Goal: Task Accomplishment & Management: Complete application form

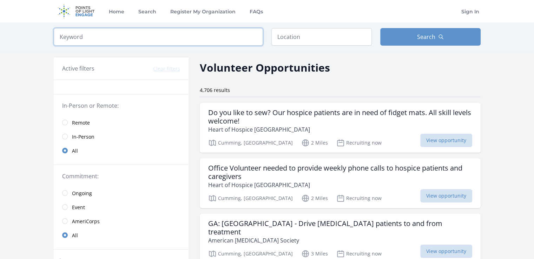
click at [87, 34] on input "search" at bounding box center [158, 37] width 209 height 18
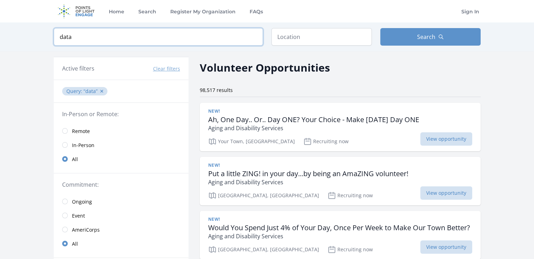
type input "data"
click button "submit" at bounding box center [0, 0] width 0 height 0
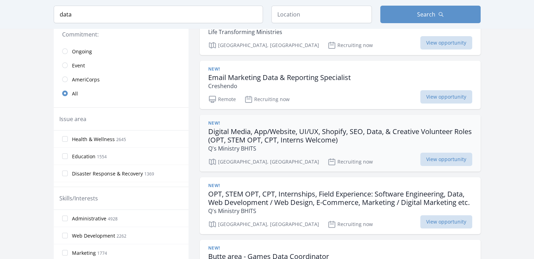
scroll to position [150, 0]
click at [339, 201] on h3 "OPT, STEM OPT, CPT, Internships, Field Experience: Software Engineering, Data, …" at bounding box center [340, 198] width 264 height 17
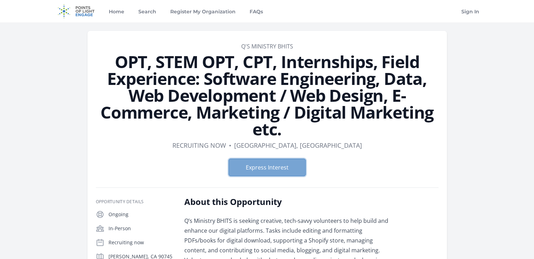
click at [273, 173] on button "Express Interest" at bounding box center [267, 168] width 77 height 18
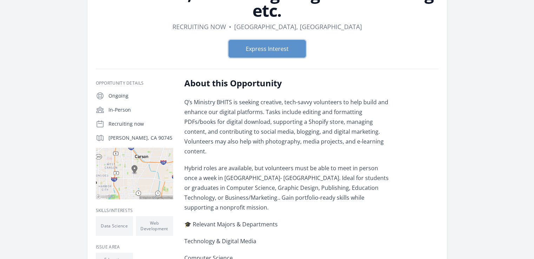
scroll to position [175, 0]
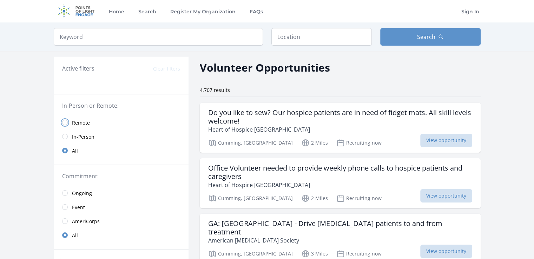
click at [63, 122] on input "radio" at bounding box center [65, 123] width 6 height 6
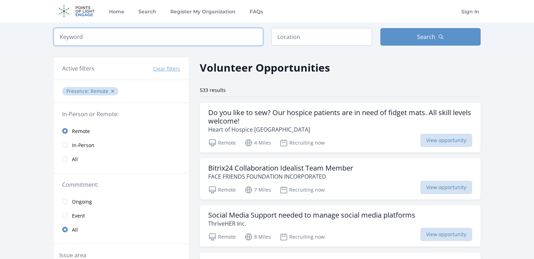
click at [134, 37] on input "search" at bounding box center [158, 37] width 209 height 18
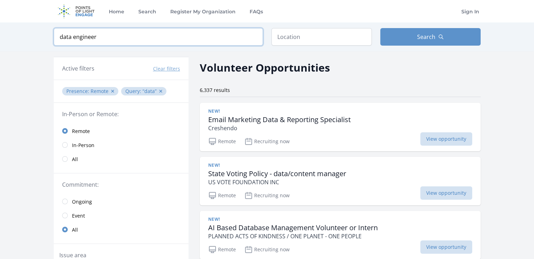
click button "submit" at bounding box center [0, 0] width 0 height 0
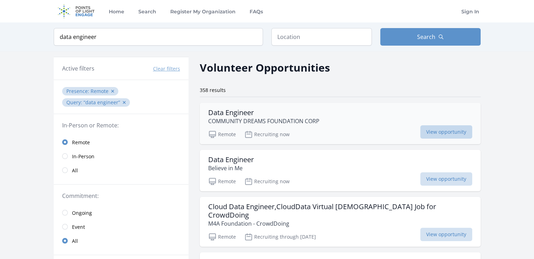
click at [428, 130] on span "View opportunity" at bounding box center [446, 131] width 52 height 13
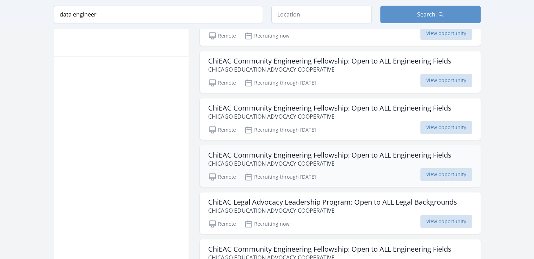
scroll to position [452, 0]
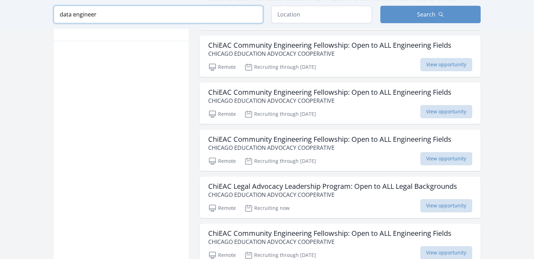
click at [70, 12] on input "data engineer" at bounding box center [158, 15] width 209 height 18
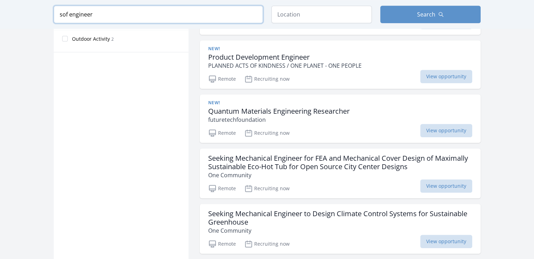
scroll to position [452, 0]
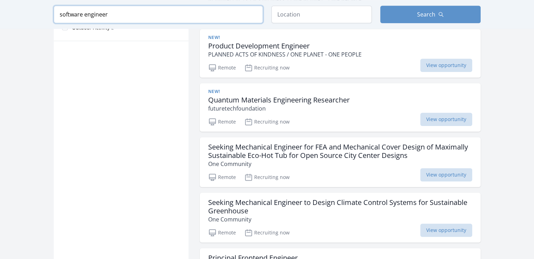
type input "software engineer"
click button "submit" at bounding box center [0, 0] width 0 height 0
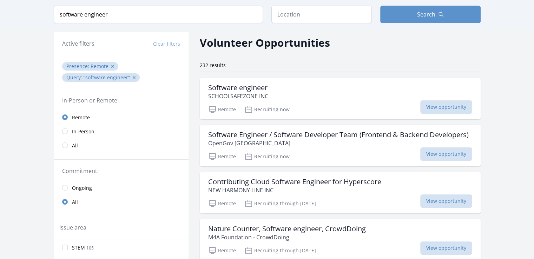
scroll to position [25, 0]
click at [326, 17] on input "text" at bounding box center [321, 15] width 100 height 18
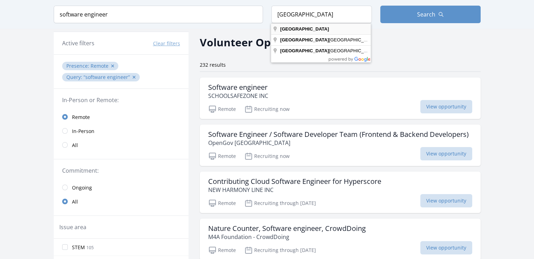
type input "United States"
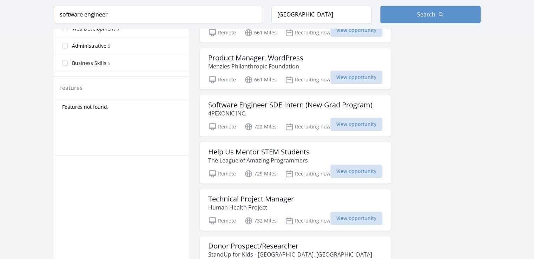
scroll to position [352, 0]
click at [276, 103] on h3 "Software Engineer SDE Intern (New Grad Program)" at bounding box center [290, 104] width 164 height 8
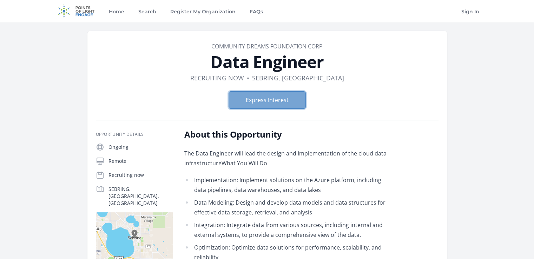
click at [290, 95] on button "Express Interest" at bounding box center [267, 100] width 77 height 18
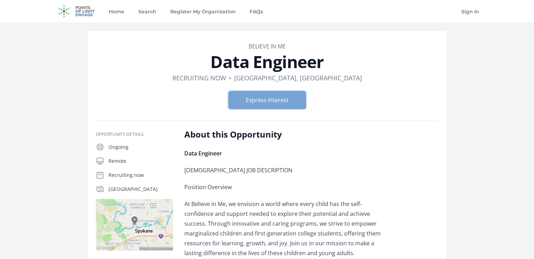
click at [270, 99] on button "Express Interest" at bounding box center [267, 100] width 77 height 18
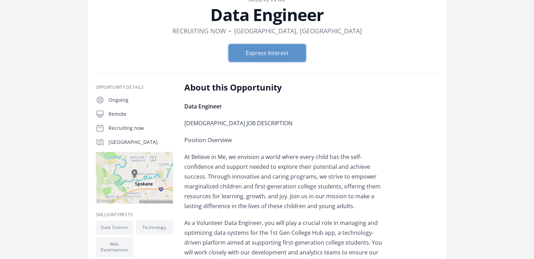
scroll to position [52, 0]
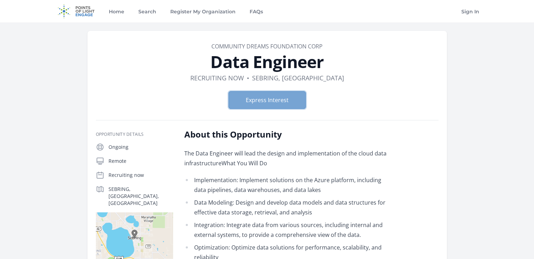
click at [277, 98] on button "Express Interest" at bounding box center [267, 100] width 77 height 18
click at [273, 97] on button "Express Interest" at bounding box center [267, 100] width 77 height 18
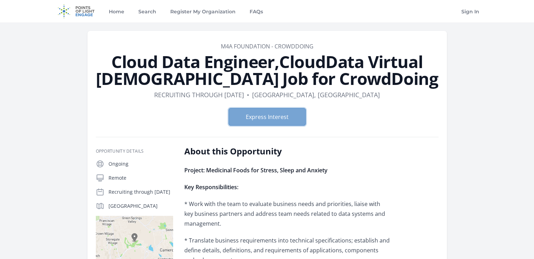
click at [266, 115] on button "Express Interest" at bounding box center [267, 117] width 77 height 18
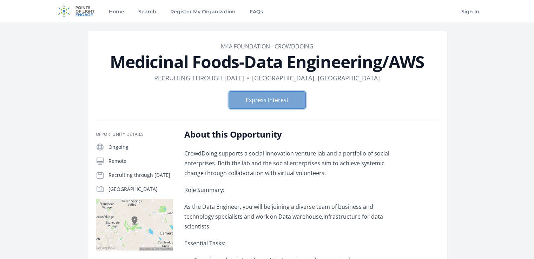
click at [264, 94] on button "Express Interest" at bounding box center [267, 100] width 77 height 18
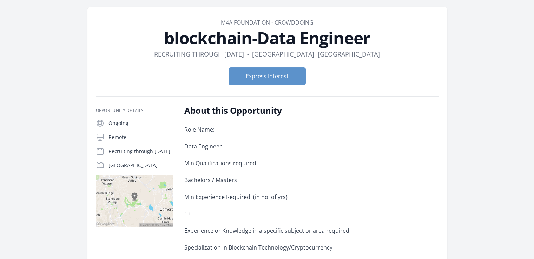
scroll to position [31, 0]
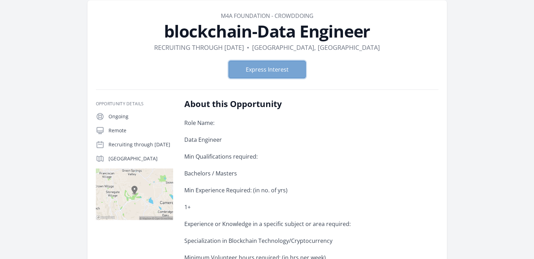
click at [266, 72] on button "Express Interest" at bounding box center [267, 70] width 77 height 18
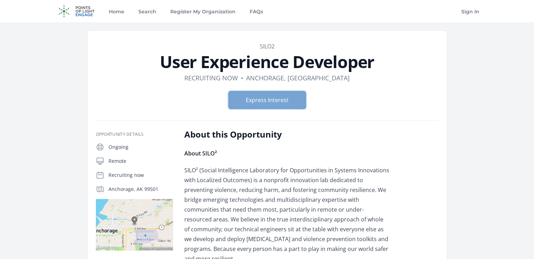
click at [260, 94] on button "Express Interest" at bounding box center [267, 100] width 77 height 18
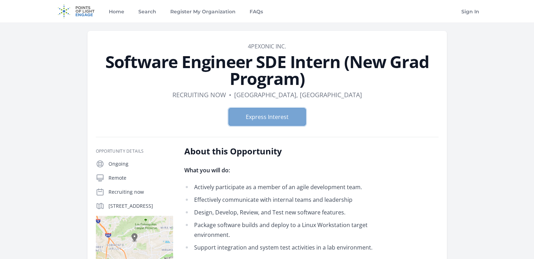
click at [271, 119] on button "Express Interest" at bounding box center [267, 117] width 77 height 18
